Goal: Register for event/course

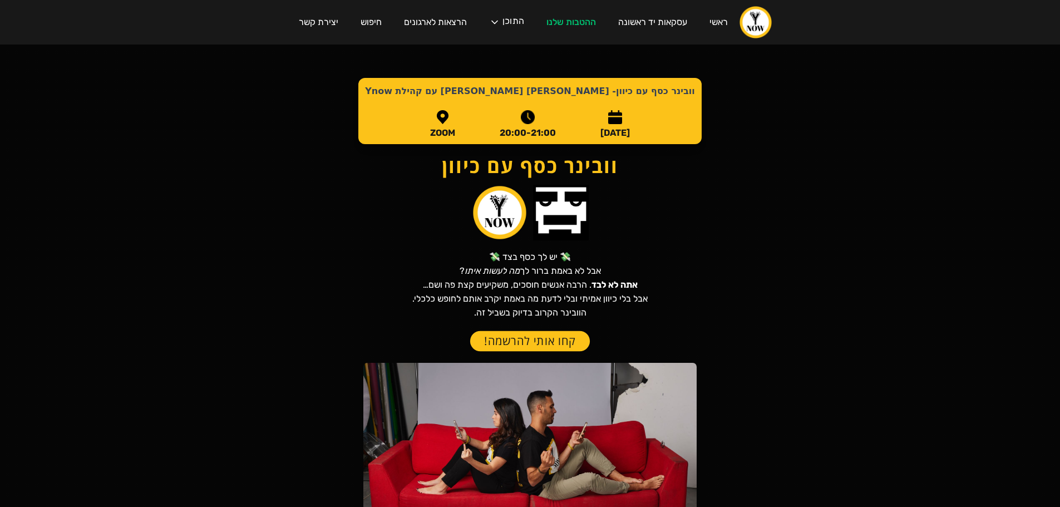
click at [555, 341] on link "קחו אותי להרשמה!" at bounding box center [530, 341] width 120 height 21
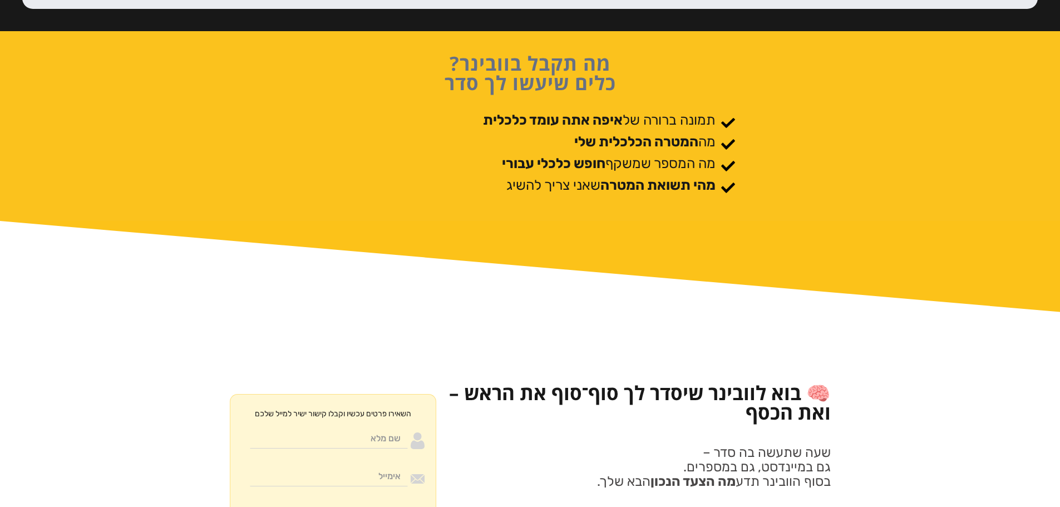
scroll to position [1057, 0]
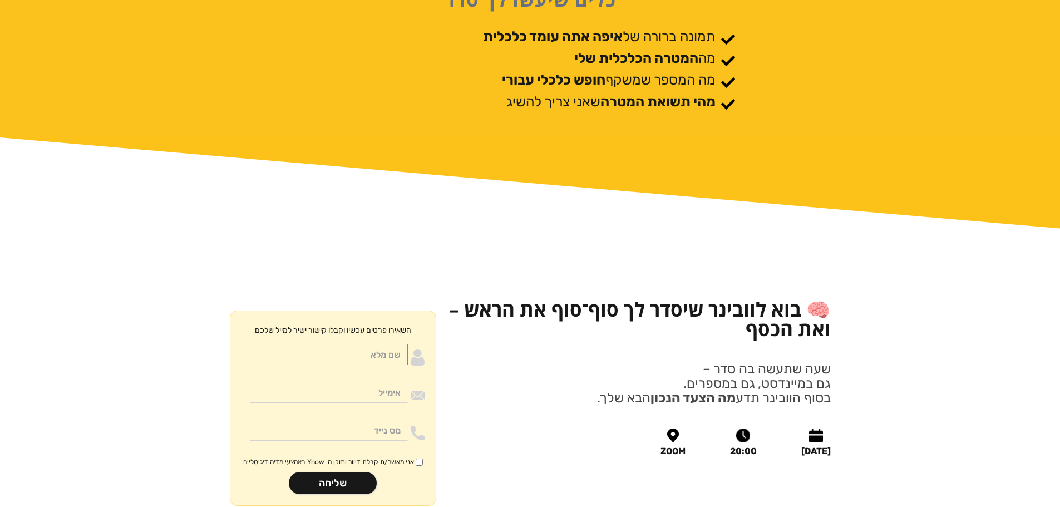
click at [383, 344] on input "Moneywithdirection" at bounding box center [329, 354] width 158 height 21
type input "בדיקה מאיה ויהודה"
click at [369, 382] on input "Moneywithdirection" at bounding box center [329, 392] width 158 height 21
type input "rotem@ynow.co.il"
type input "0502943007"
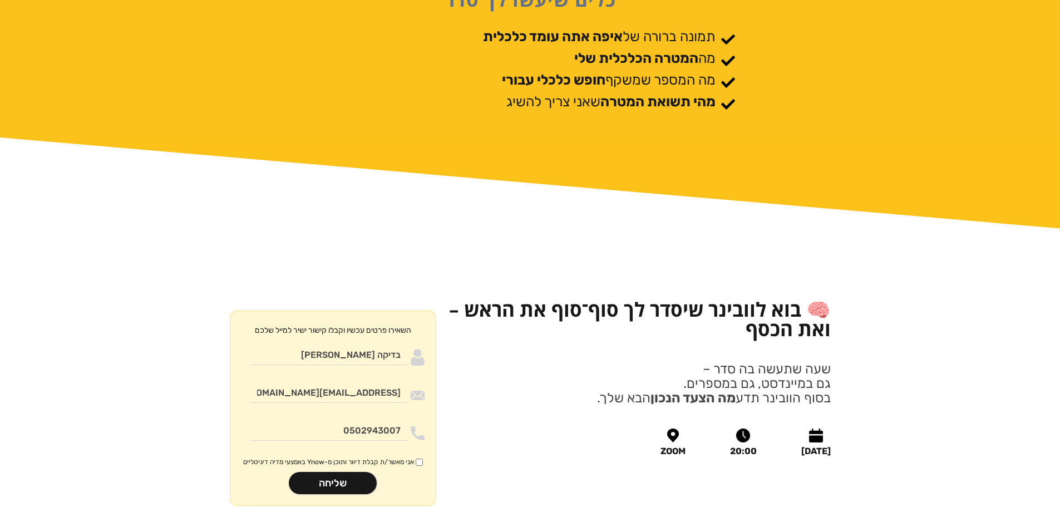
click at [417, 458] on input "אני מאשר/ת קבלת דיוור ותוכן מ-Ynow באמצעי מדיה דיגיטליים" at bounding box center [419, 461] width 7 height 7
checkbox input "true"
click at [338, 472] on input "שליחה" at bounding box center [333, 483] width 88 height 22
type input "רק שניה.."
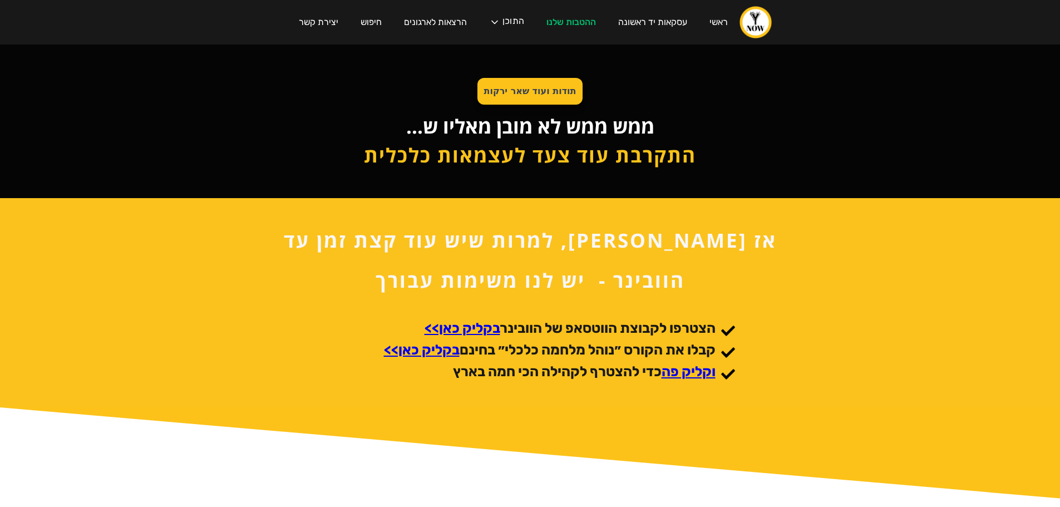
click at [468, 330] on strong "בקליק כאן>>" at bounding box center [462, 328] width 76 height 16
